Goal: Task Accomplishment & Management: Use online tool/utility

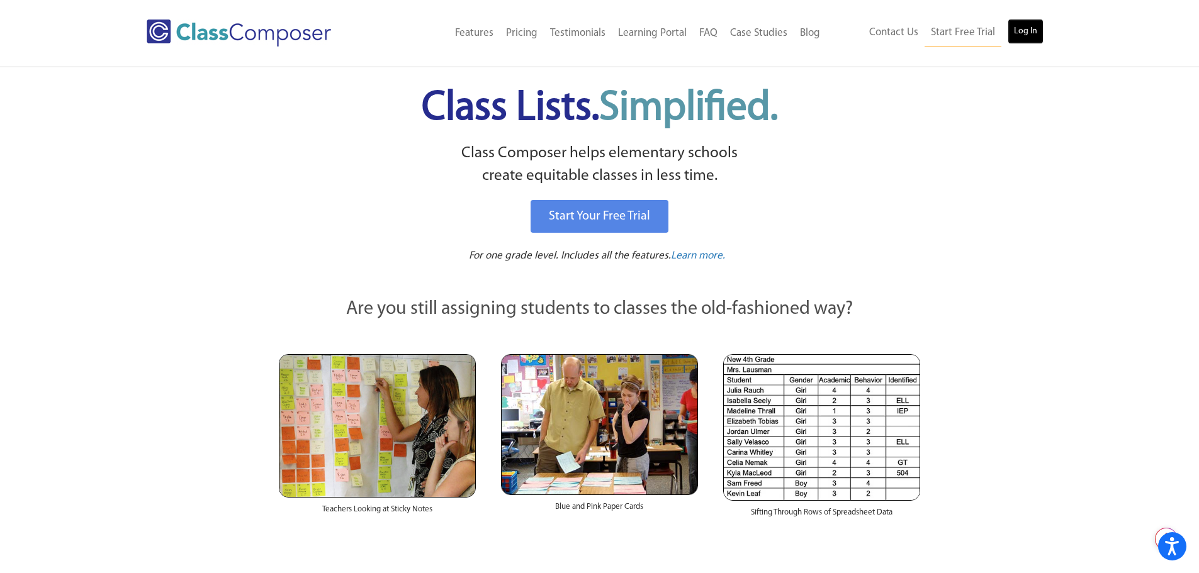
click at [1033, 31] on link "Log In" at bounding box center [1026, 31] width 36 height 25
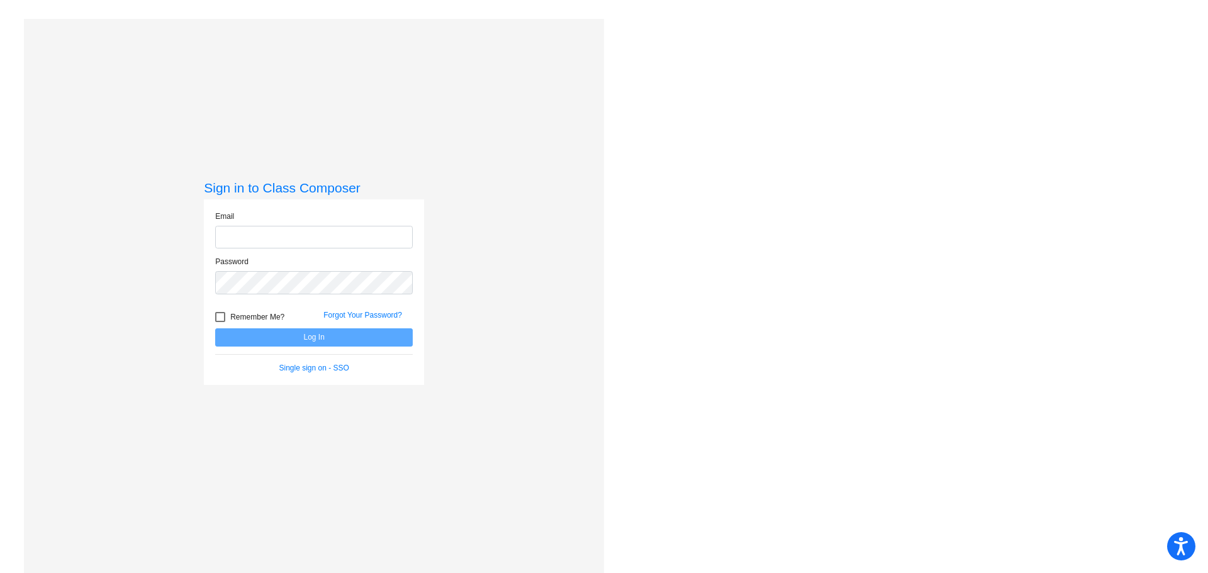
type input "tanya.nees@d51schools.org"
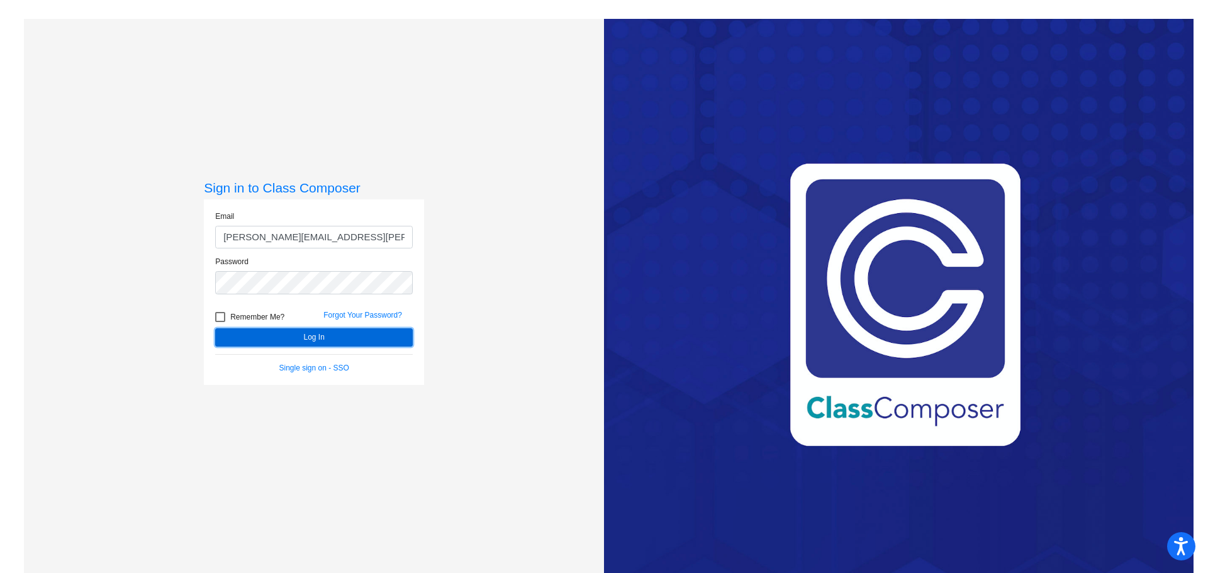
click at [363, 342] on button "Log In" at bounding box center [314, 338] width 198 height 18
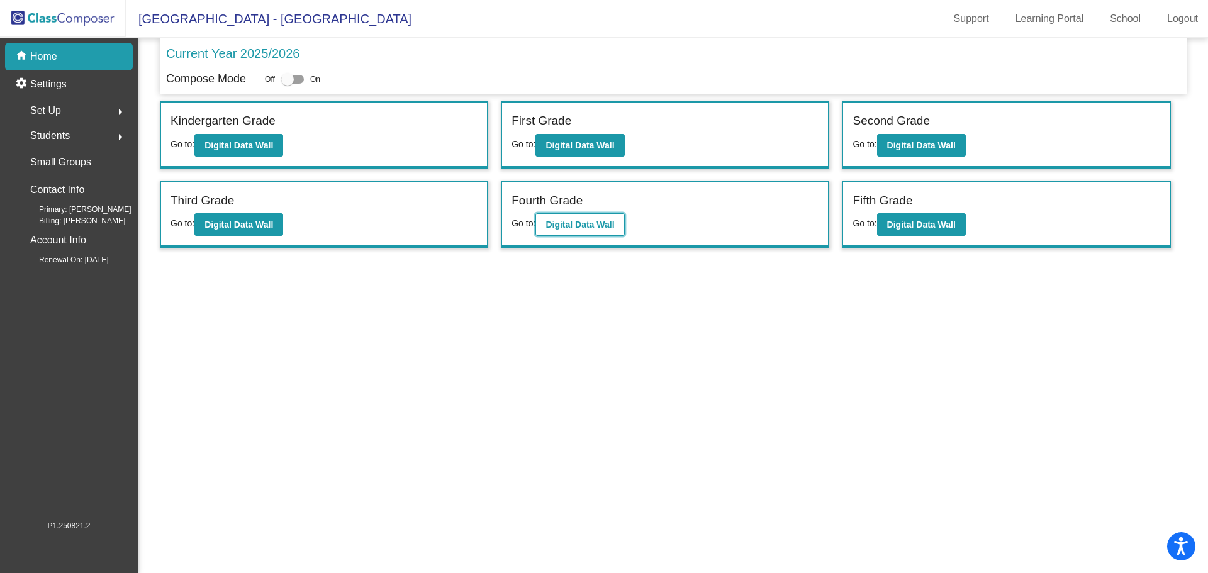
click at [605, 225] on b "Digital Data Wall" at bounding box center [580, 225] width 69 height 10
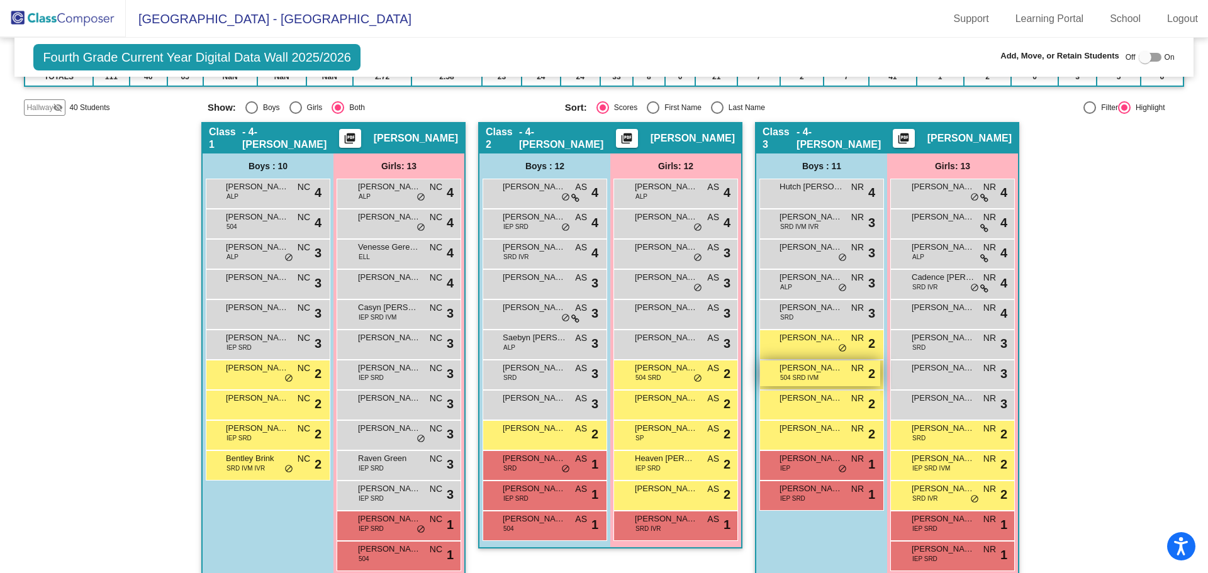
scroll to position [189, 0]
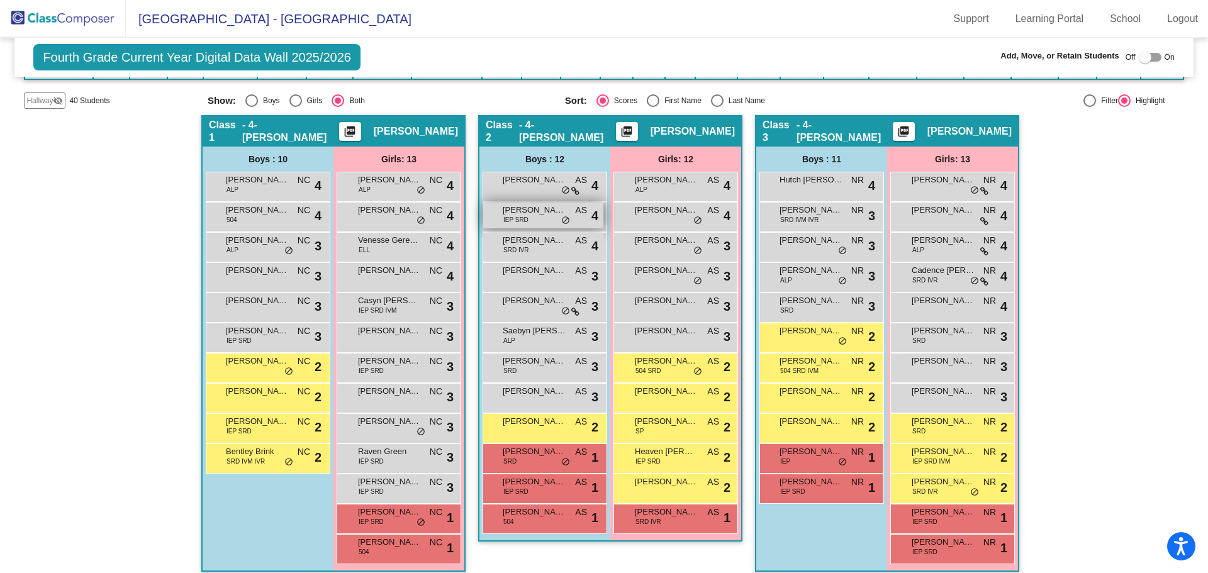
click at [546, 218] on div "Elijah States IEP SRD AS lock do_not_disturb_alt 4" at bounding box center [543, 216] width 120 height 26
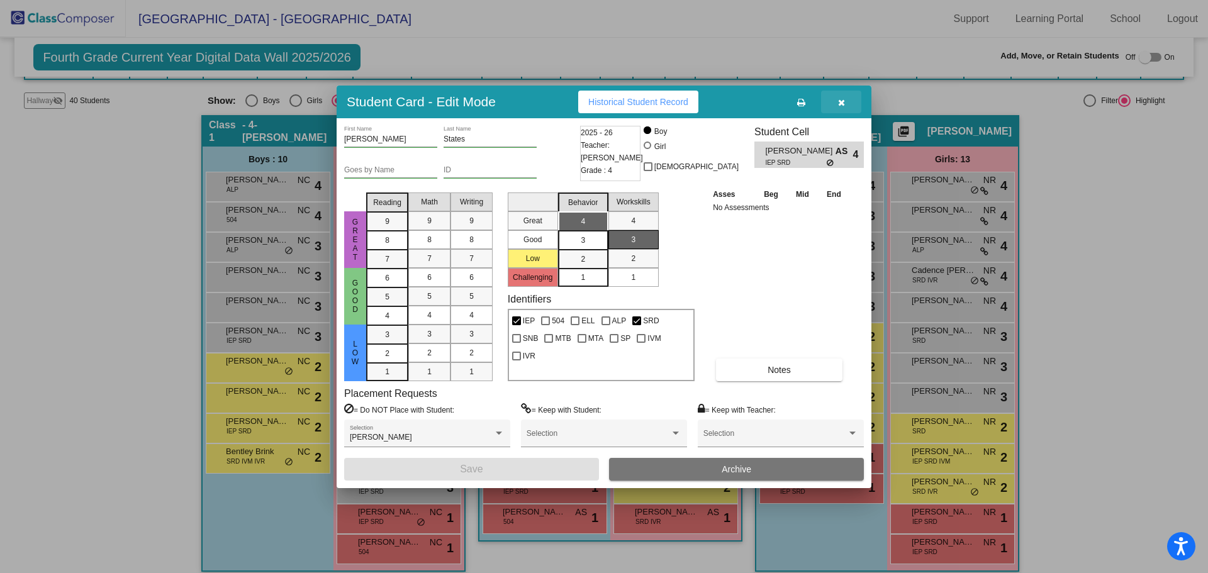
click at [840, 100] on icon "button" at bounding box center [841, 102] width 7 height 9
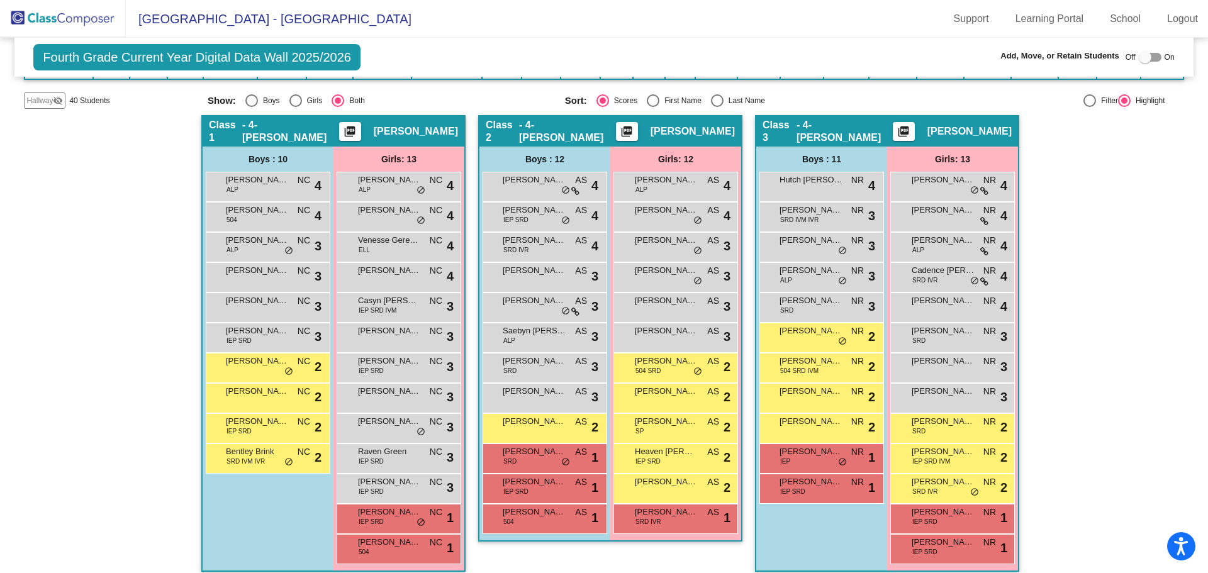
scroll to position [200, 0]
